Goal: Transaction & Acquisition: Download file/media

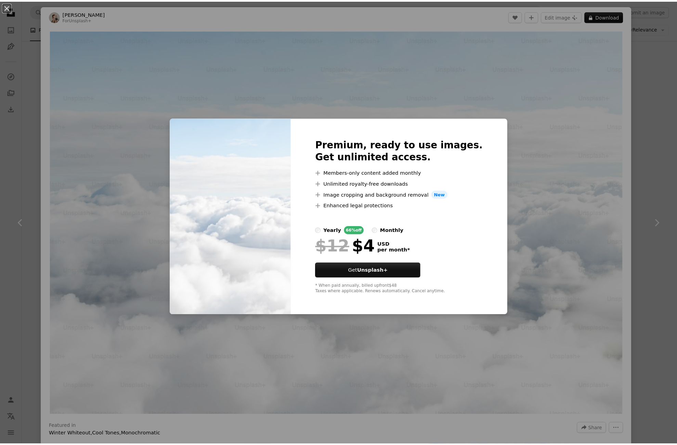
scroll to position [719, 0]
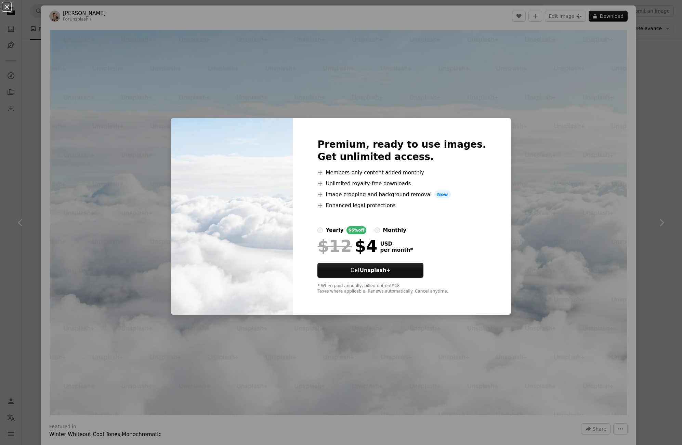
click at [651, 254] on div "An X shape Premium, ready to use images. Get unlimited access. A plus sign Memb…" at bounding box center [341, 222] width 682 height 445
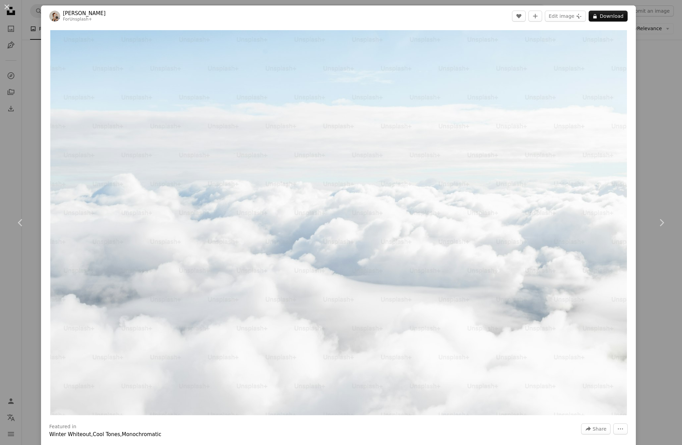
click at [641, 94] on div "An X shape Chevron left Chevron right [PERSON_NAME] For Unsplash+ A heart A plu…" at bounding box center [341, 222] width 682 height 445
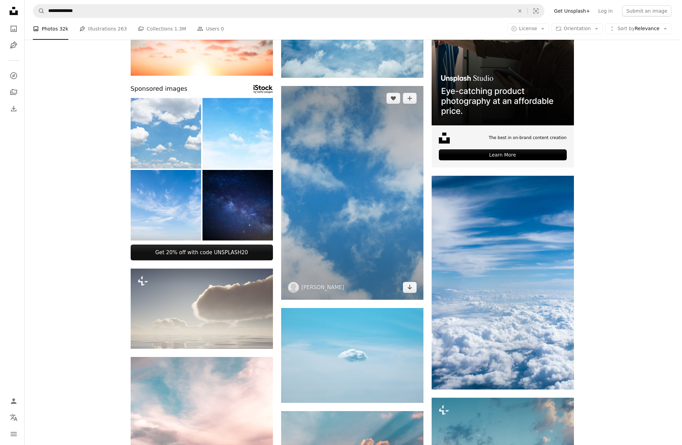
scroll to position [103, 0]
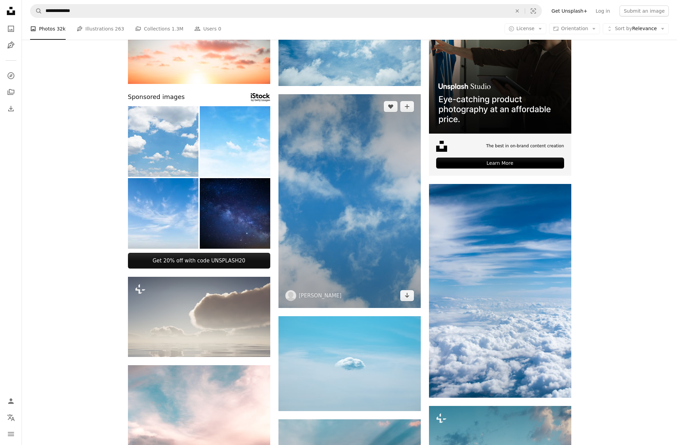
click at [349, 177] on img at bounding box center [350, 201] width 142 height 214
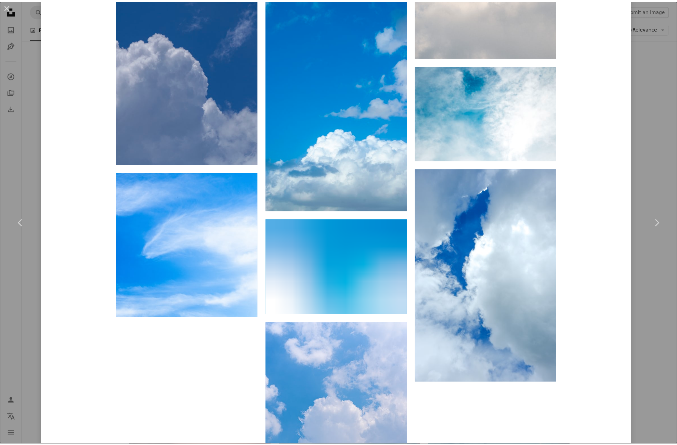
scroll to position [5028, 0]
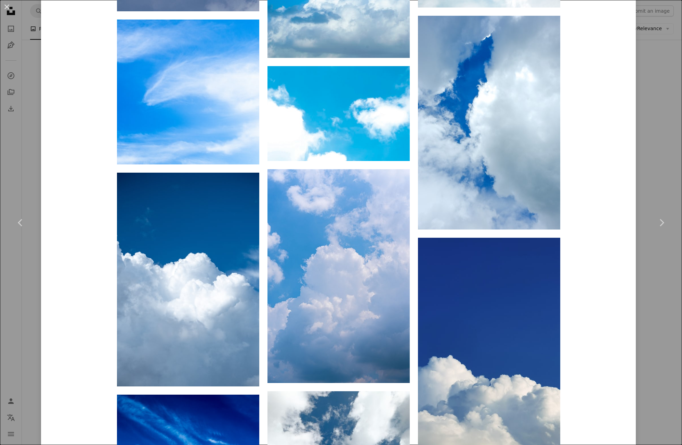
click at [635, 265] on div "An X shape Chevron left Chevron right [PERSON_NAME] its_sally A heart A plus si…" at bounding box center [341, 222] width 682 height 445
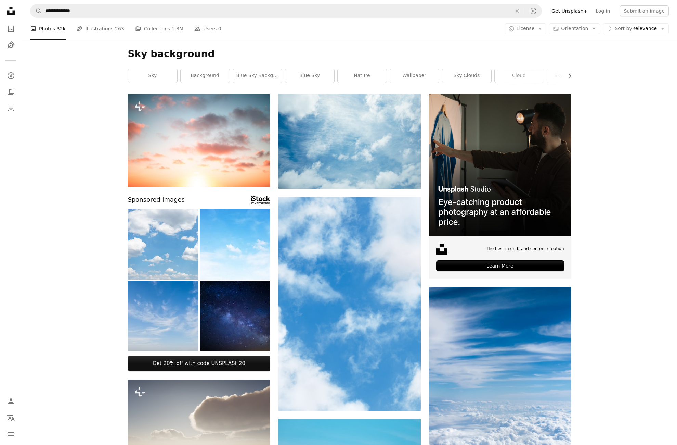
click at [172, 317] on img at bounding box center [163, 316] width 70 height 70
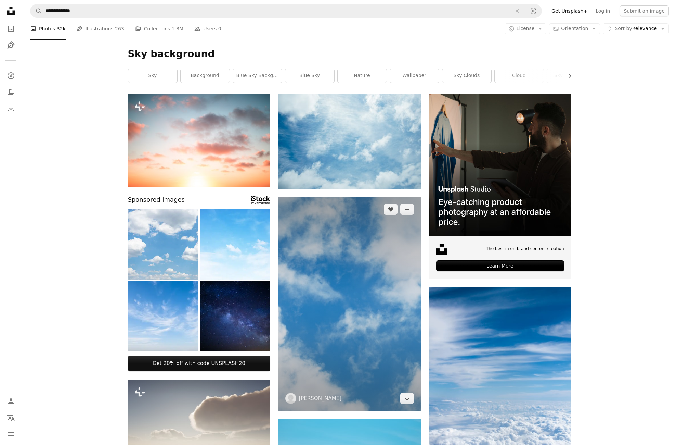
click at [315, 279] on img at bounding box center [350, 304] width 142 height 214
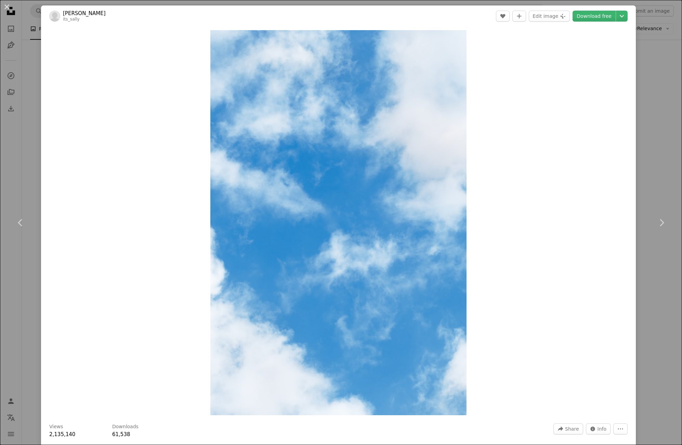
click at [656, 117] on div "An X shape Chevron left Chevron right [PERSON_NAME] its_sally A heart A plus si…" at bounding box center [341, 222] width 682 height 445
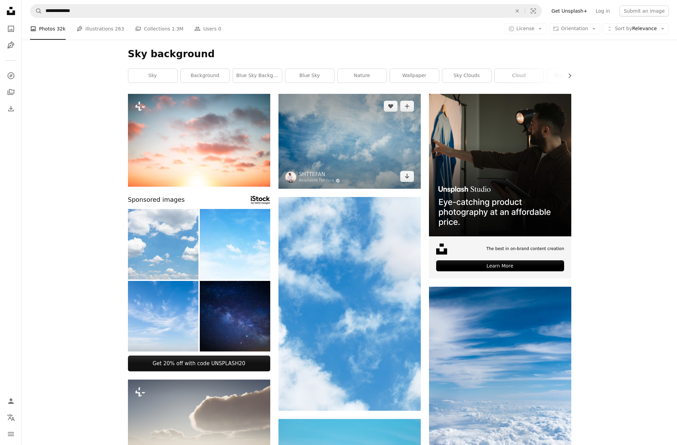
click at [368, 124] on img at bounding box center [350, 141] width 142 height 95
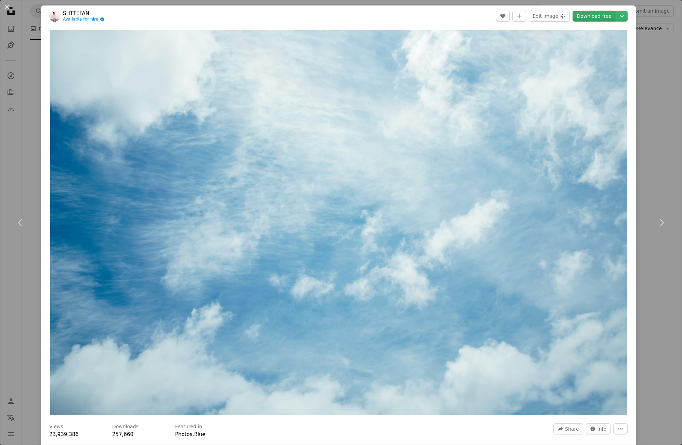
click at [599, 15] on link "Download free" at bounding box center [594, 16] width 43 height 11
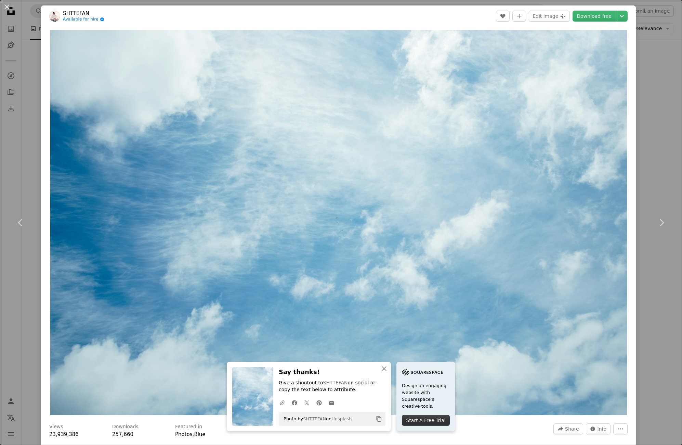
click at [647, 94] on div "An X shape Chevron left Chevron right SHTTEFAN Available for hire A checkmark i…" at bounding box center [341, 222] width 682 height 445
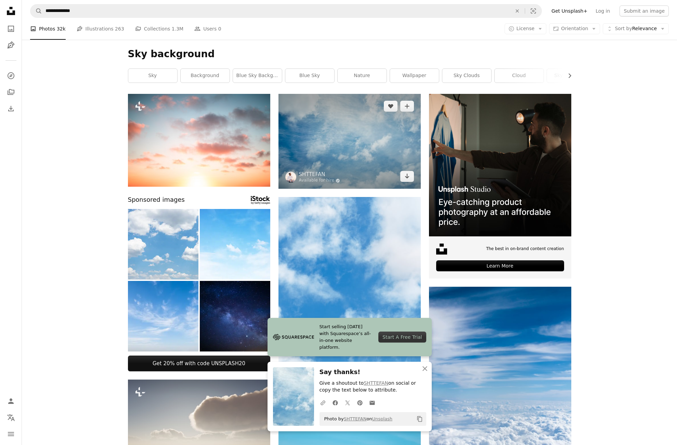
click at [370, 156] on img at bounding box center [350, 141] width 142 height 95
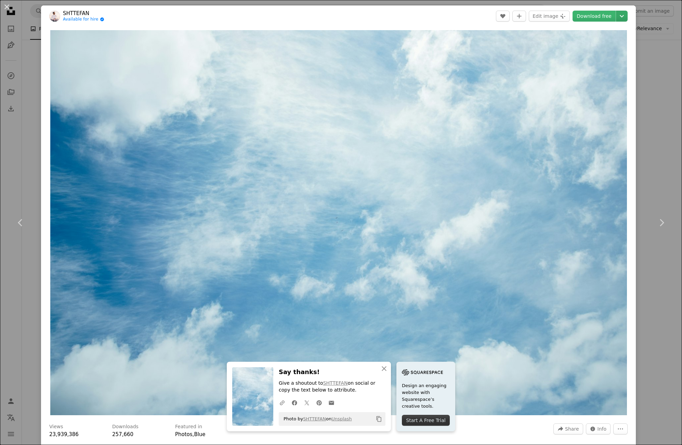
click at [620, 15] on icon "Choose download size" at bounding box center [622, 16] width 4 height 2
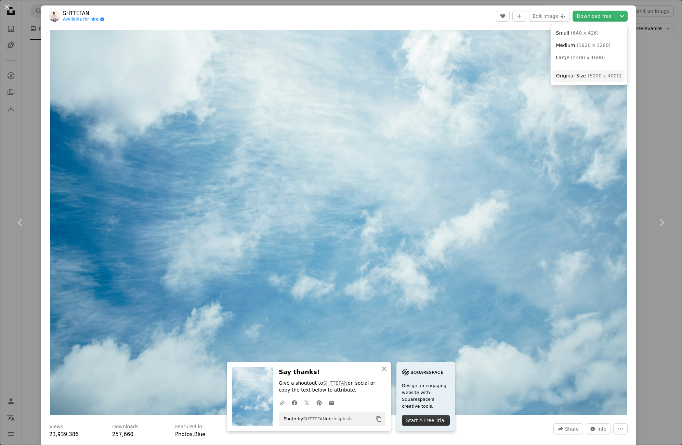
click at [590, 80] on link "Original Size ( 6000 x 4000 )" at bounding box center [589, 76] width 71 height 12
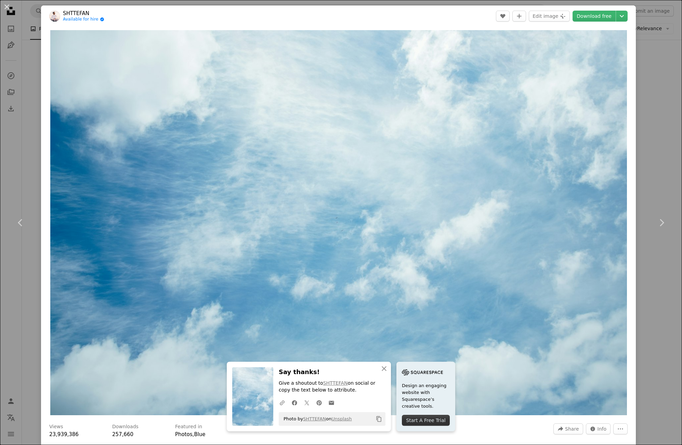
click at [649, 156] on div "An X shape Chevron left Chevron right SHTTEFAN Available for hire A checkmark i…" at bounding box center [341, 222] width 682 height 445
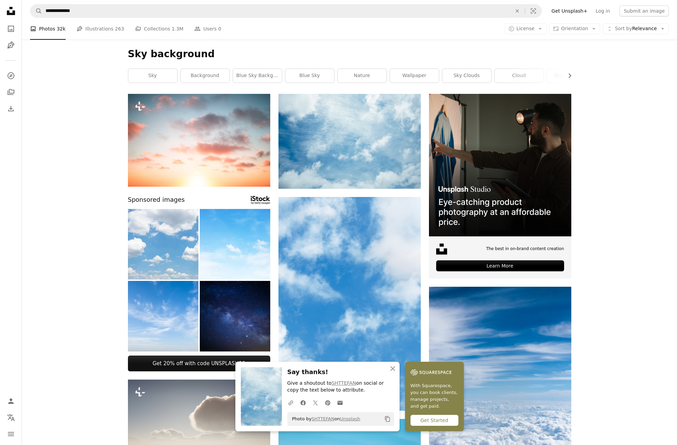
scroll to position [171, 0]
